Goal: Find specific page/section

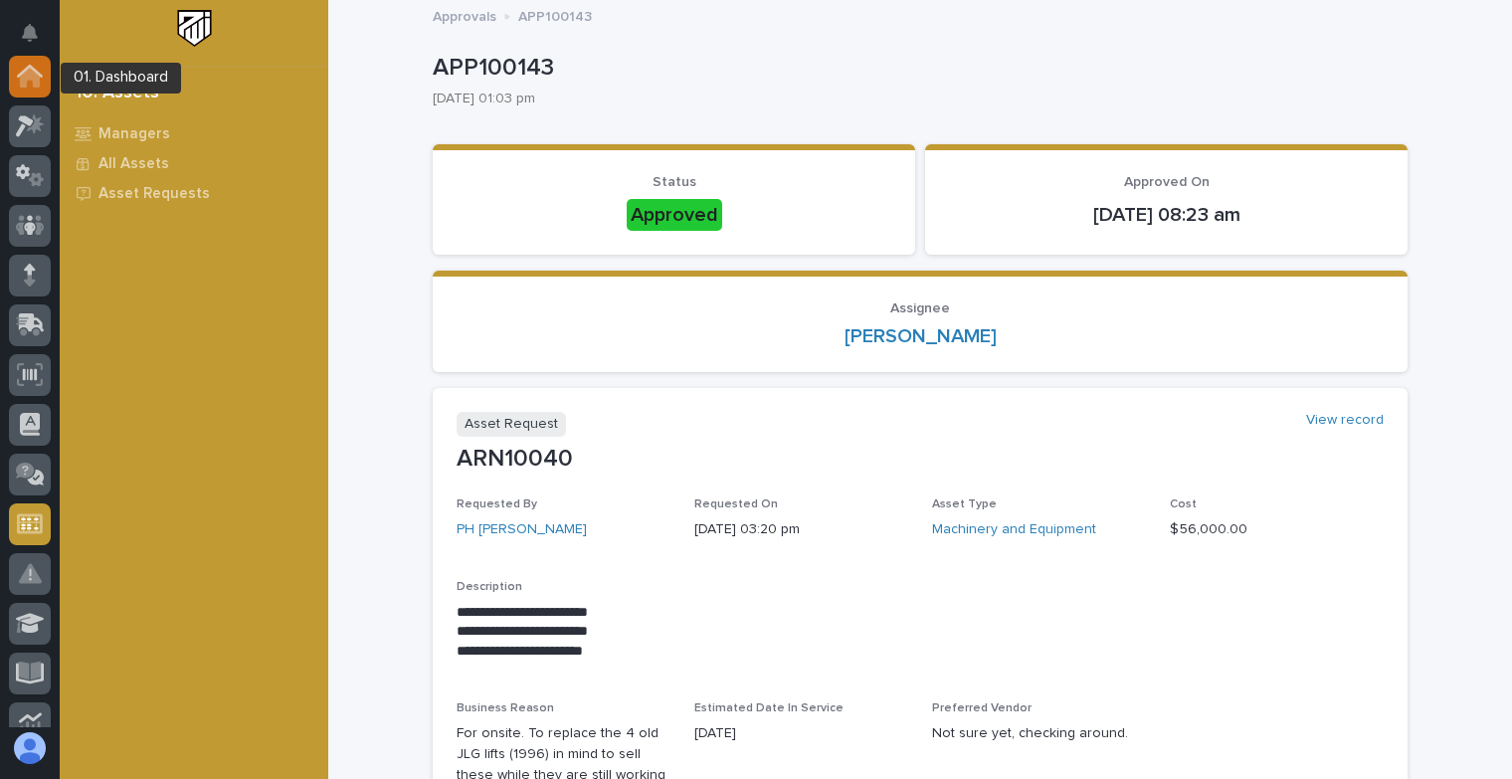
click at [32, 89] on div at bounding box center [30, 77] width 42 height 42
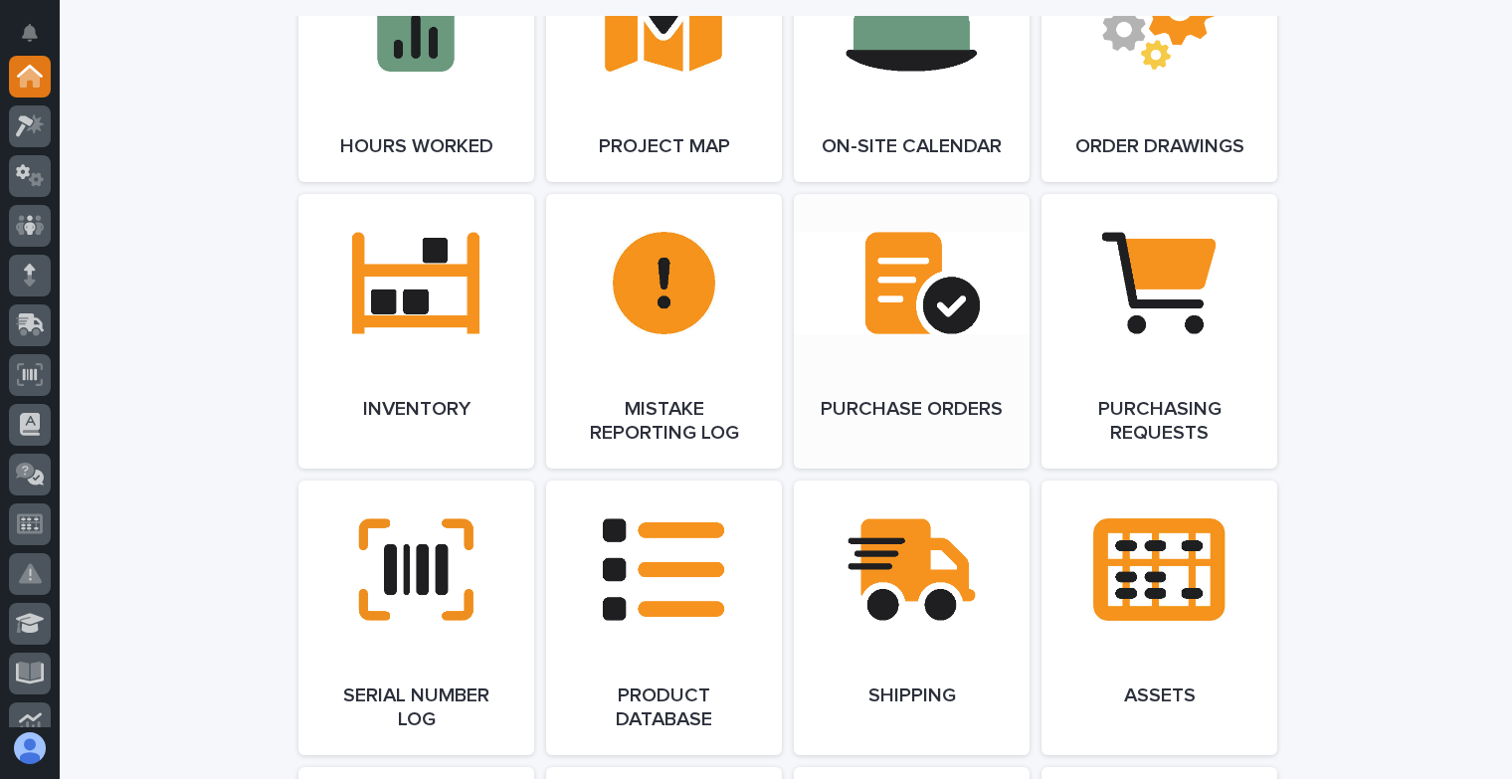
scroll to position [2006, 0]
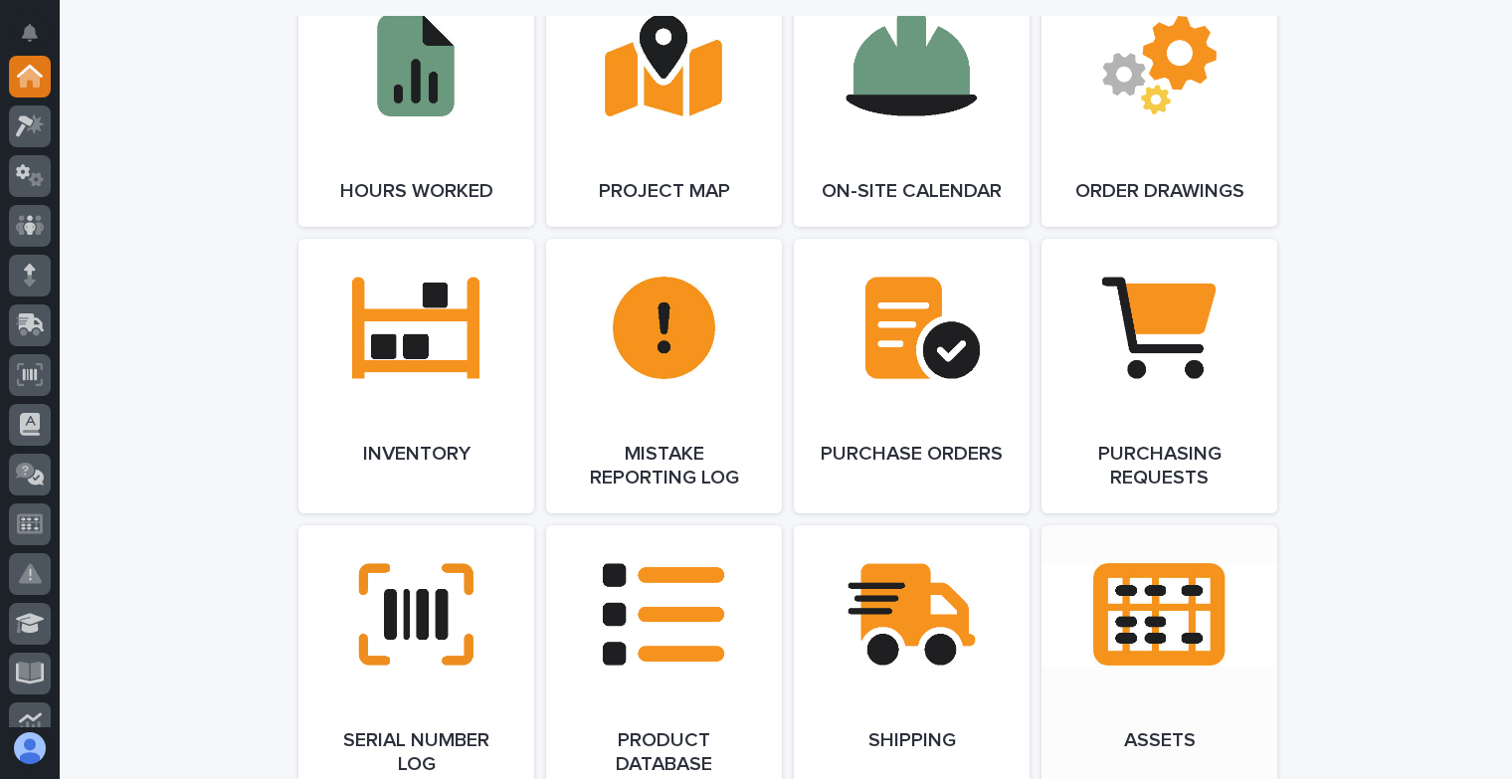
click at [1067, 588] on link "Open Link" at bounding box center [1159, 662] width 236 height 274
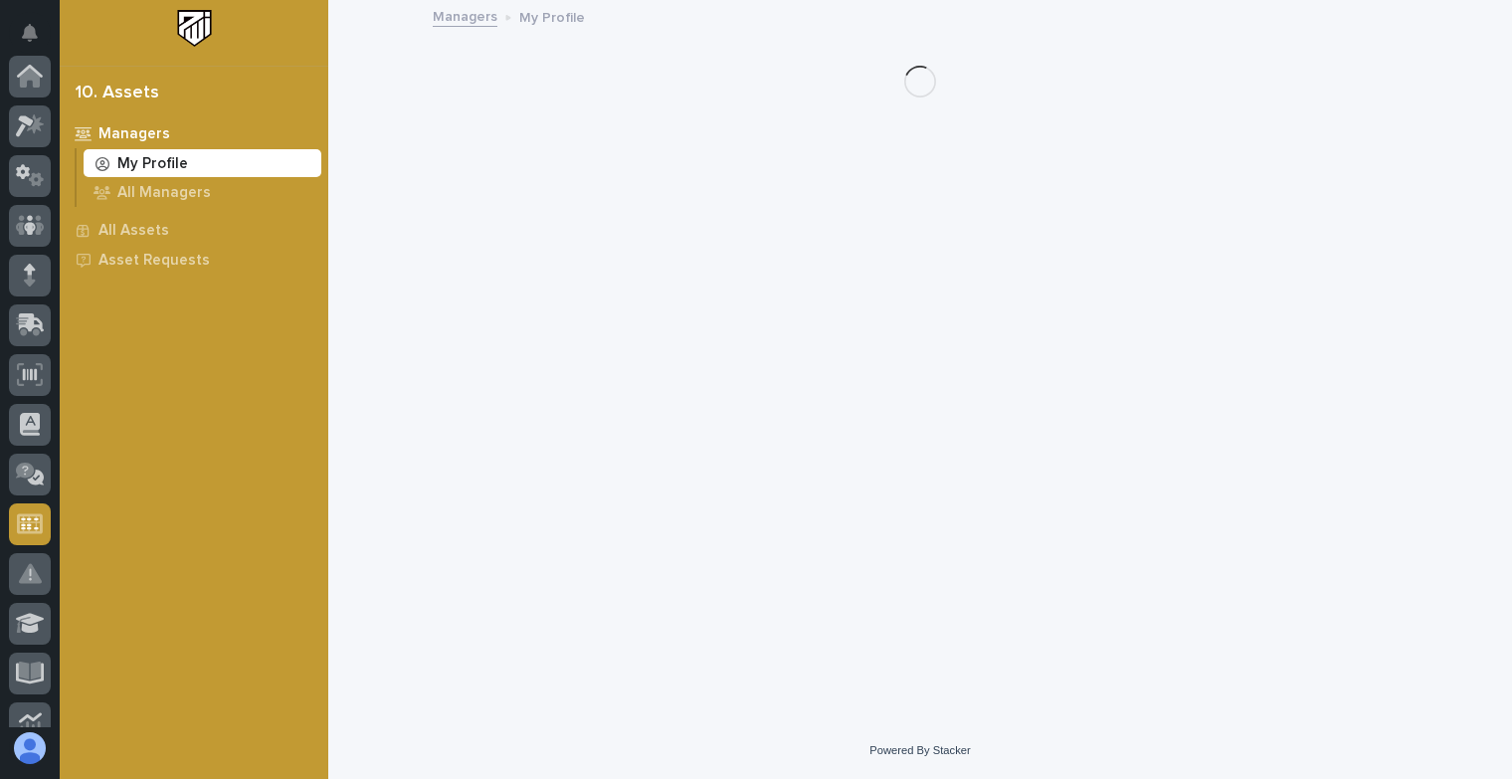
scroll to position [448, 0]
